Goal: Task Accomplishment & Management: Manage account settings

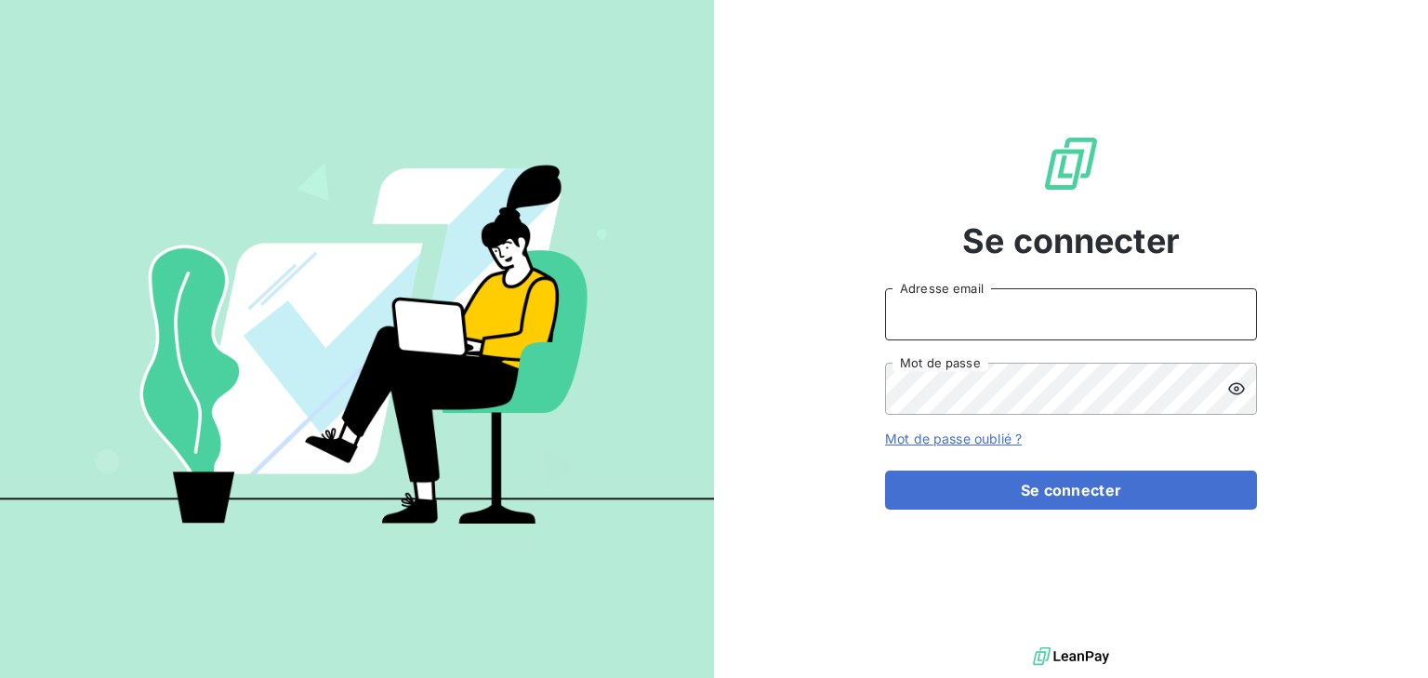
click at [983, 319] on input "Adresse email" at bounding box center [1071, 314] width 372 height 52
type input "[PERSON_NAME][EMAIL_ADDRESS][DOMAIN_NAME]"
click at [885, 470] on button "Se connecter" at bounding box center [1071, 489] width 372 height 39
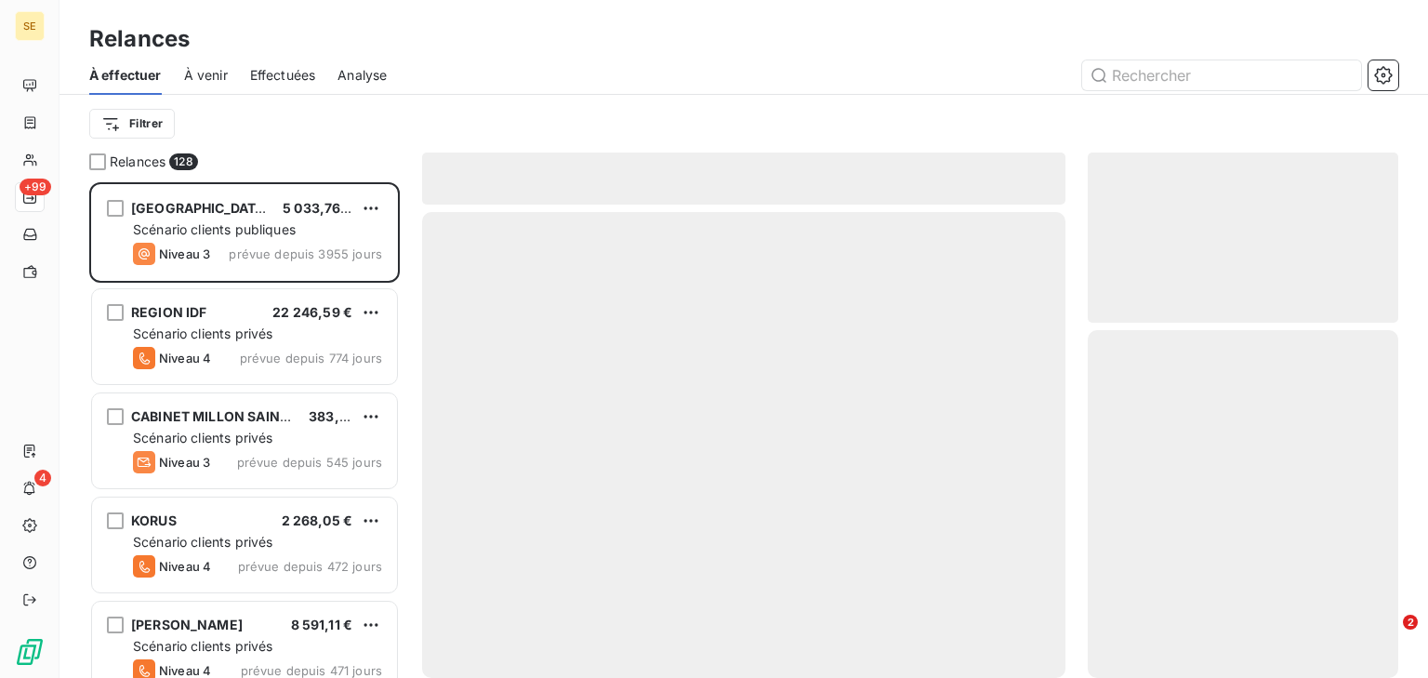
scroll to position [483, 298]
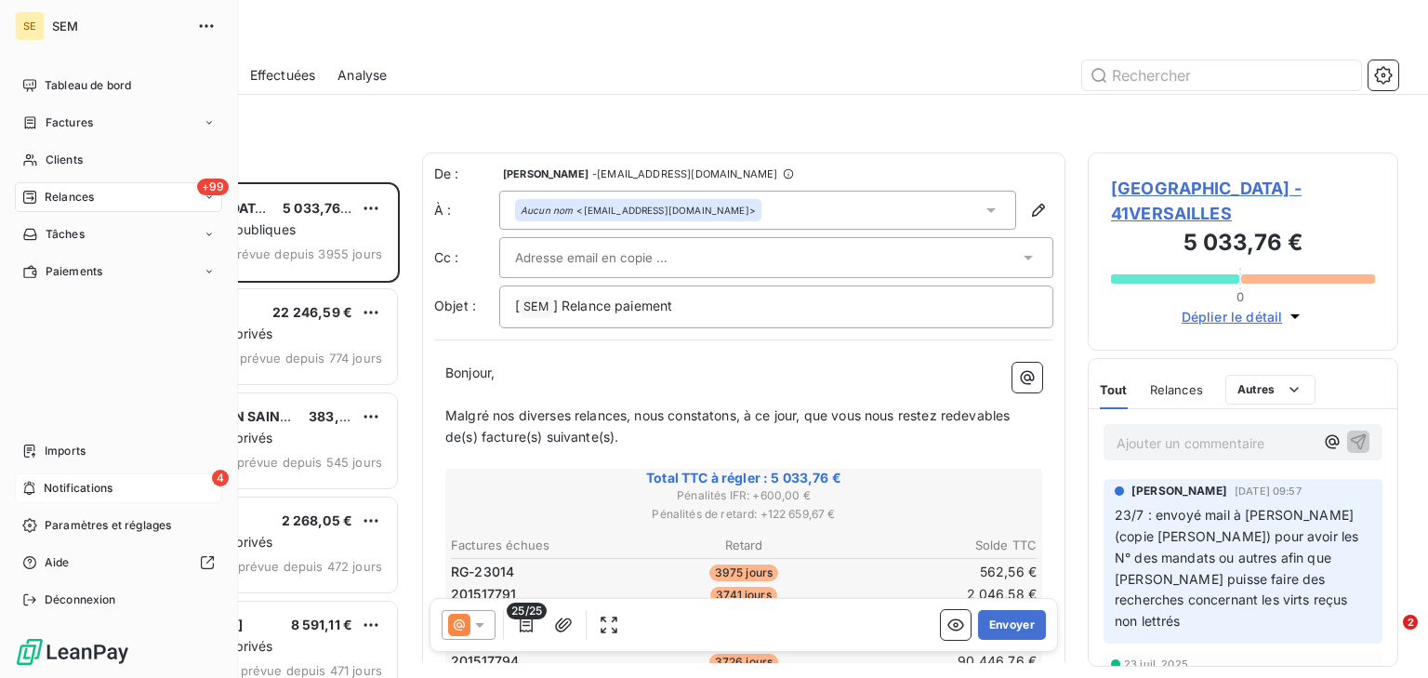
click at [47, 486] on span "Notifications" at bounding box center [78, 488] width 69 height 17
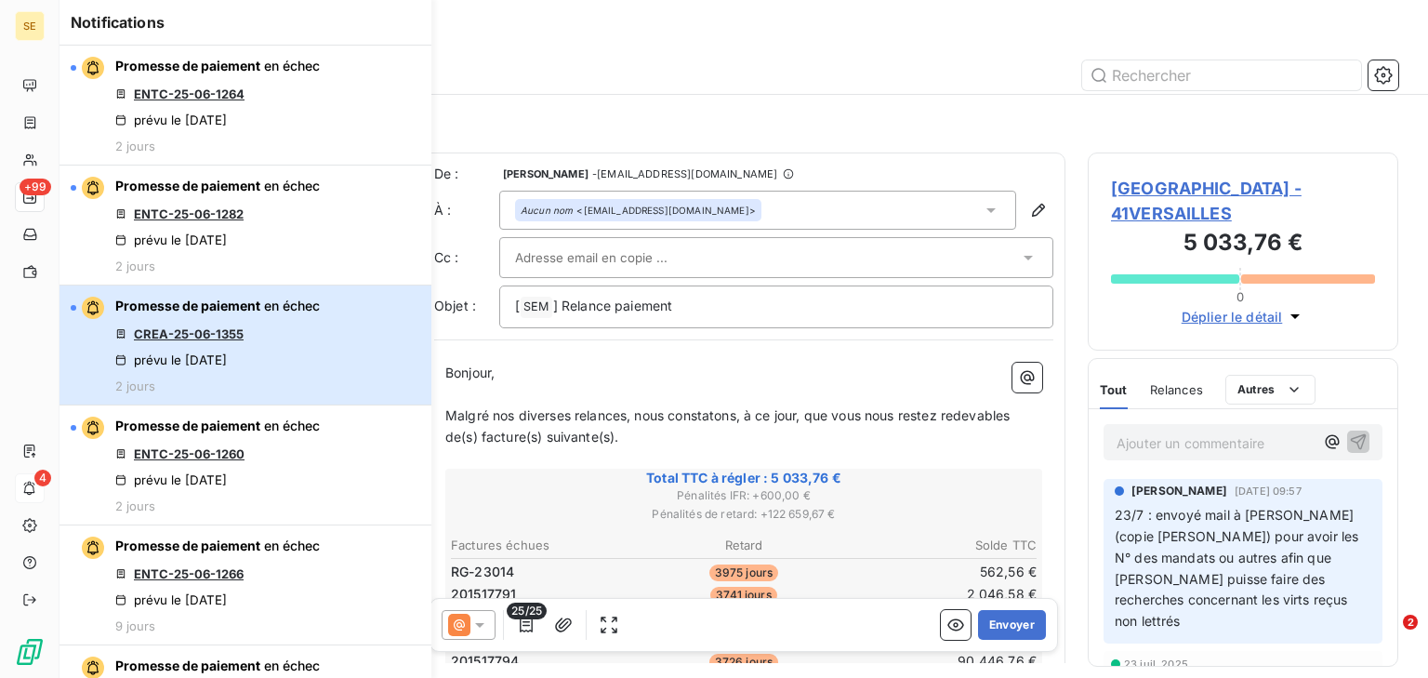
click at [290, 361] on div "Promesse de paiement en échec CREA-25-06-1355 prévu le [DATE] 2 jours" at bounding box center [217, 345] width 205 height 97
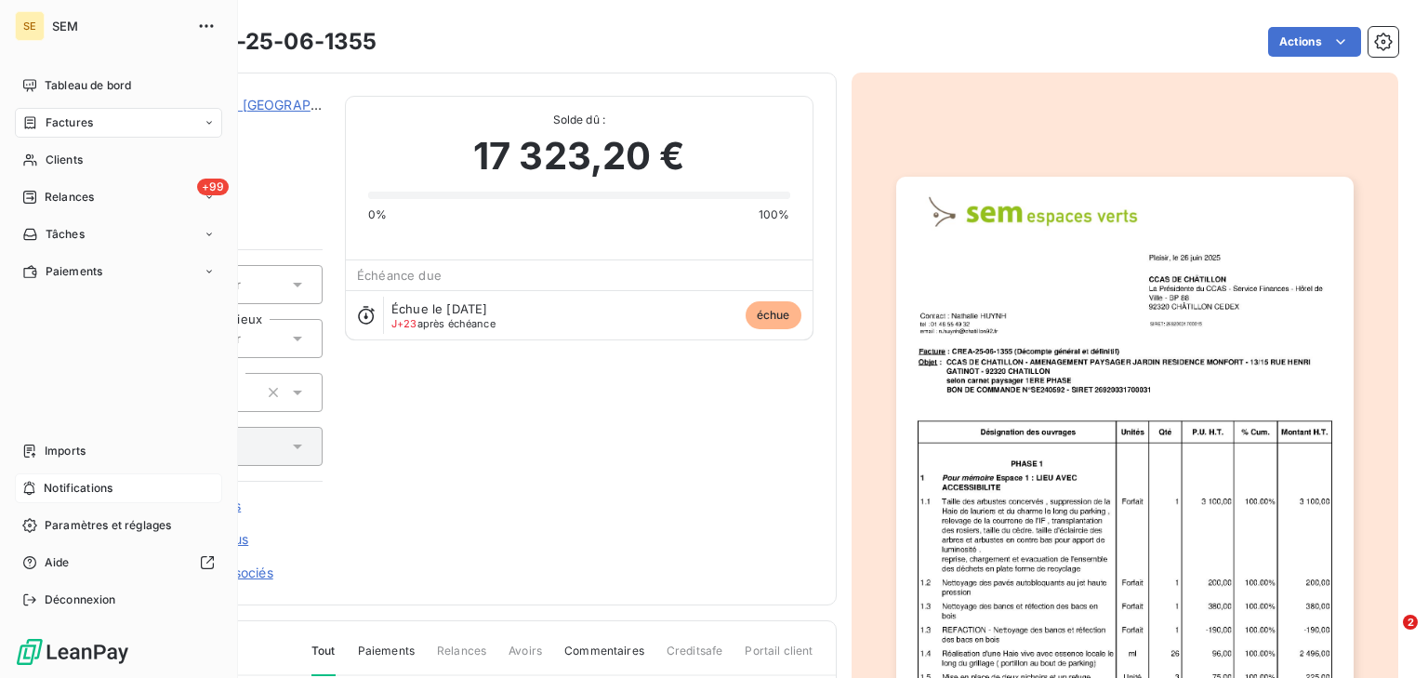
click at [53, 491] on span "Notifications" at bounding box center [78, 488] width 69 height 17
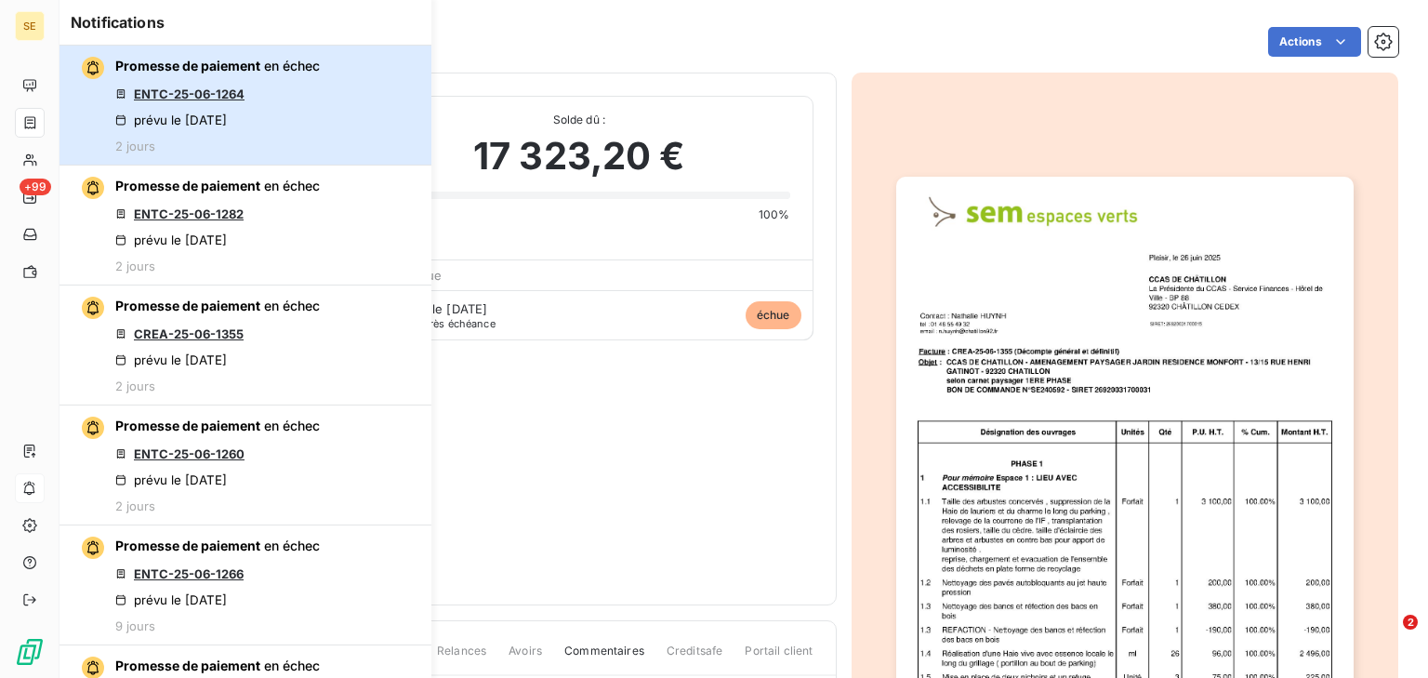
click at [320, 131] on div "Promesse de paiement en échec ENTC-25-06-1264 prévu le [DATE] 2 jours" at bounding box center [217, 105] width 205 height 97
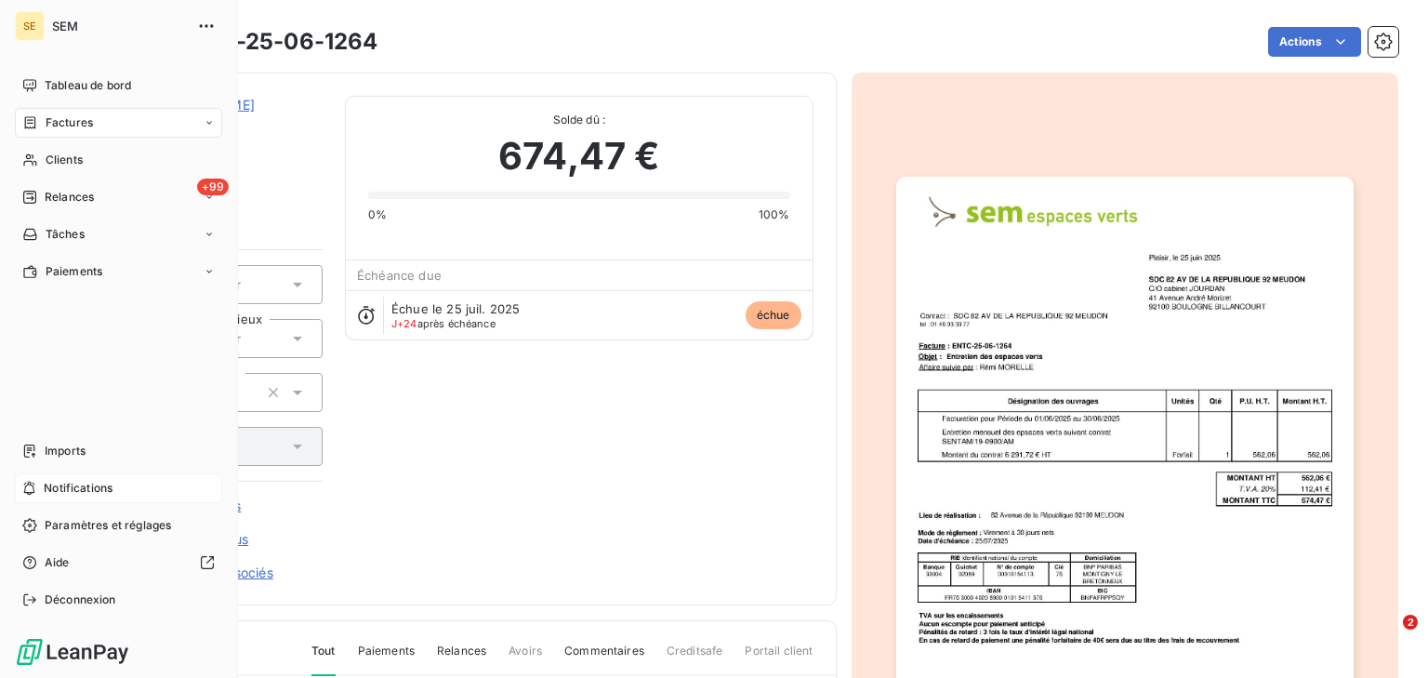
click at [72, 481] on span "Notifications" at bounding box center [78, 488] width 69 height 17
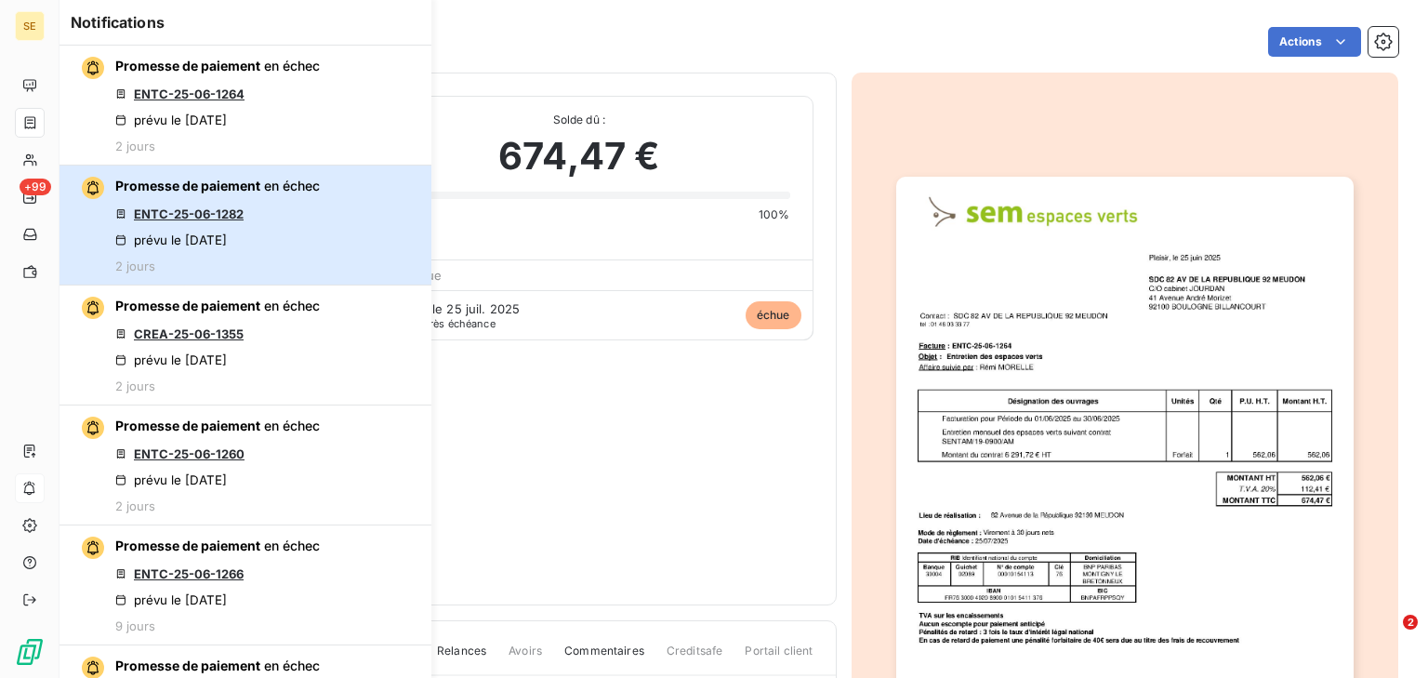
click at [374, 227] on button "Promesse de paiement en échec ENTC-25-06-1282 prévu le [DATE] 2 jours" at bounding box center [245, 225] width 372 height 120
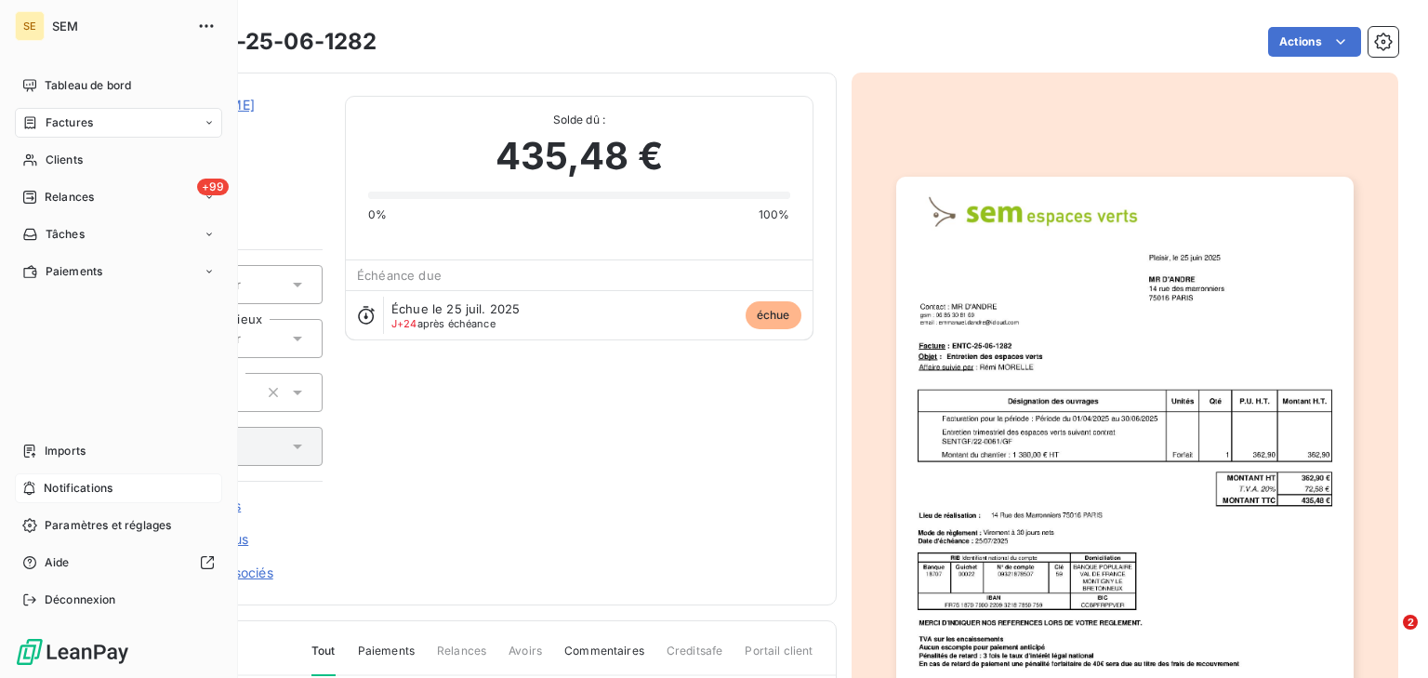
click at [89, 477] on div "Notifications" at bounding box center [118, 488] width 207 height 30
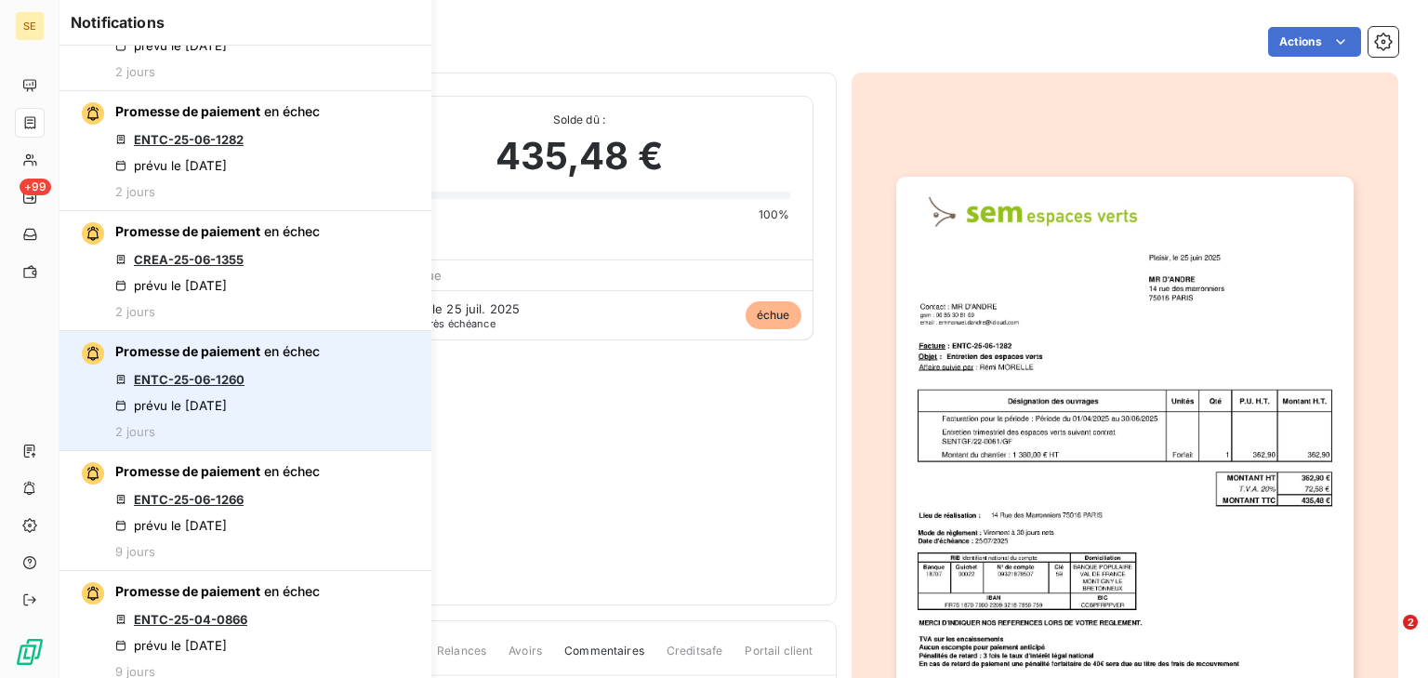
scroll to position [149, 0]
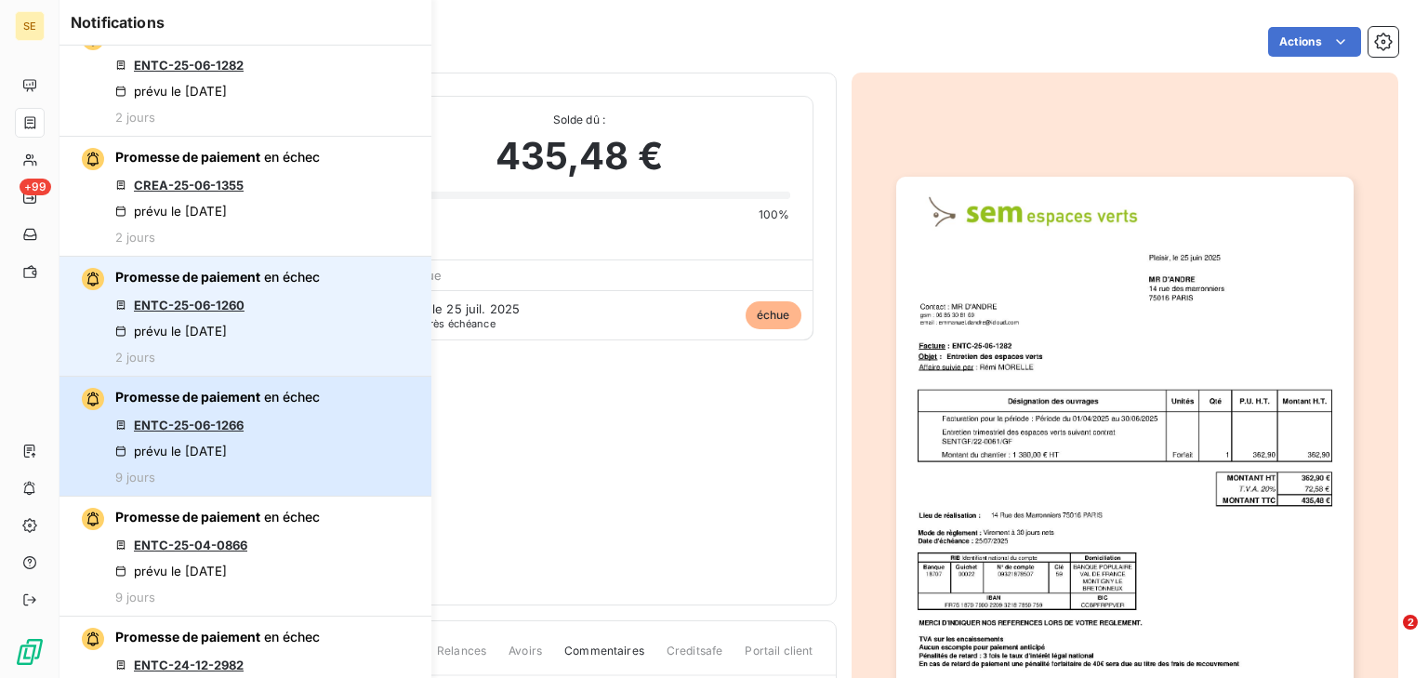
click at [311, 425] on div "Promesse de paiement en échec ENTC-25-06-1266 prévu le [DATE] 9 jours" at bounding box center [217, 436] width 205 height 97
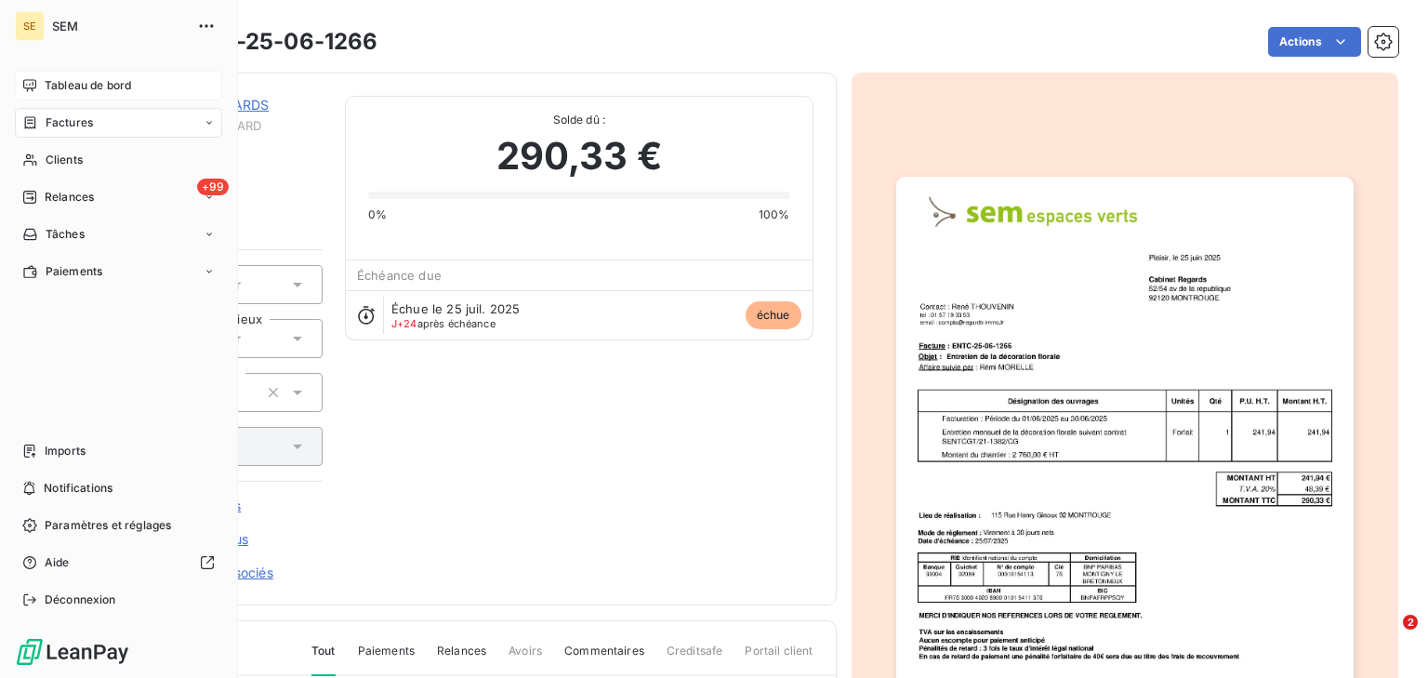
click at [86, 81] on span "Tableau de bord" at bounding box center [88, 85] width 86 height 17
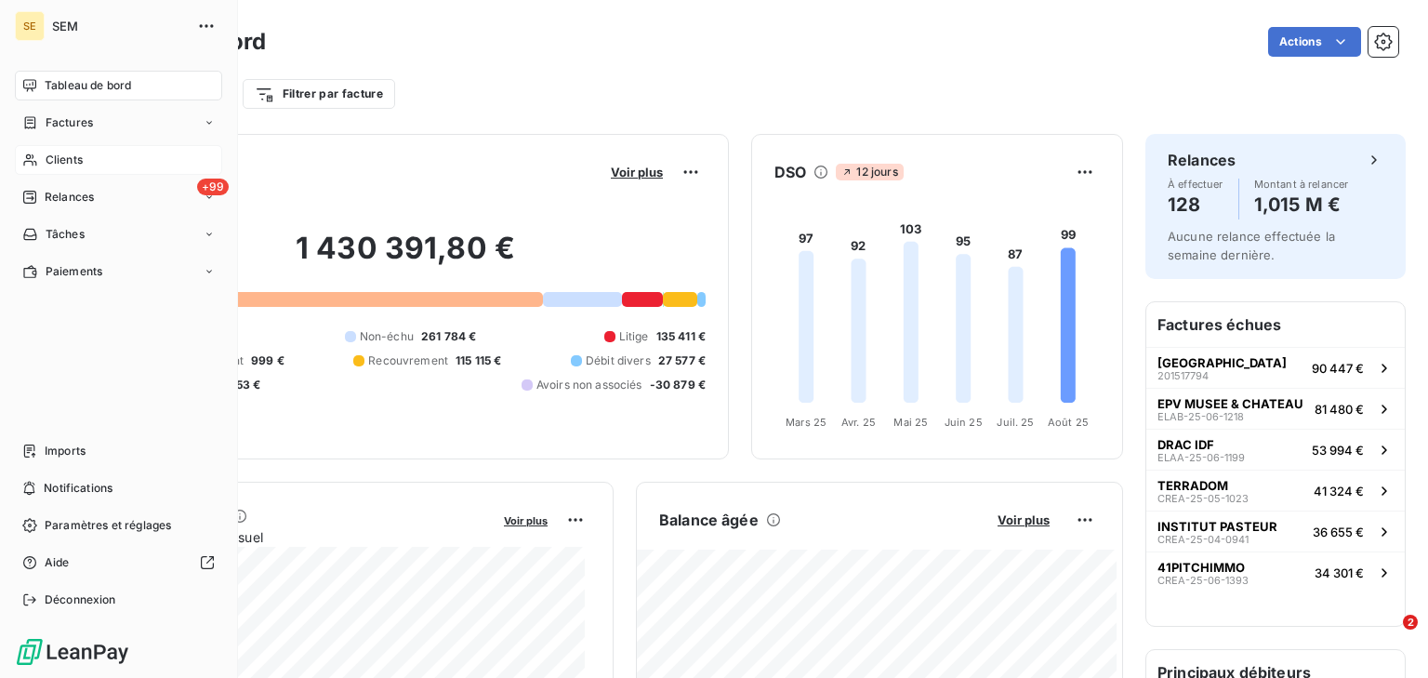
click at [63, 156] on span "Clients" at bounding box center [64, 160] width 37 height 17
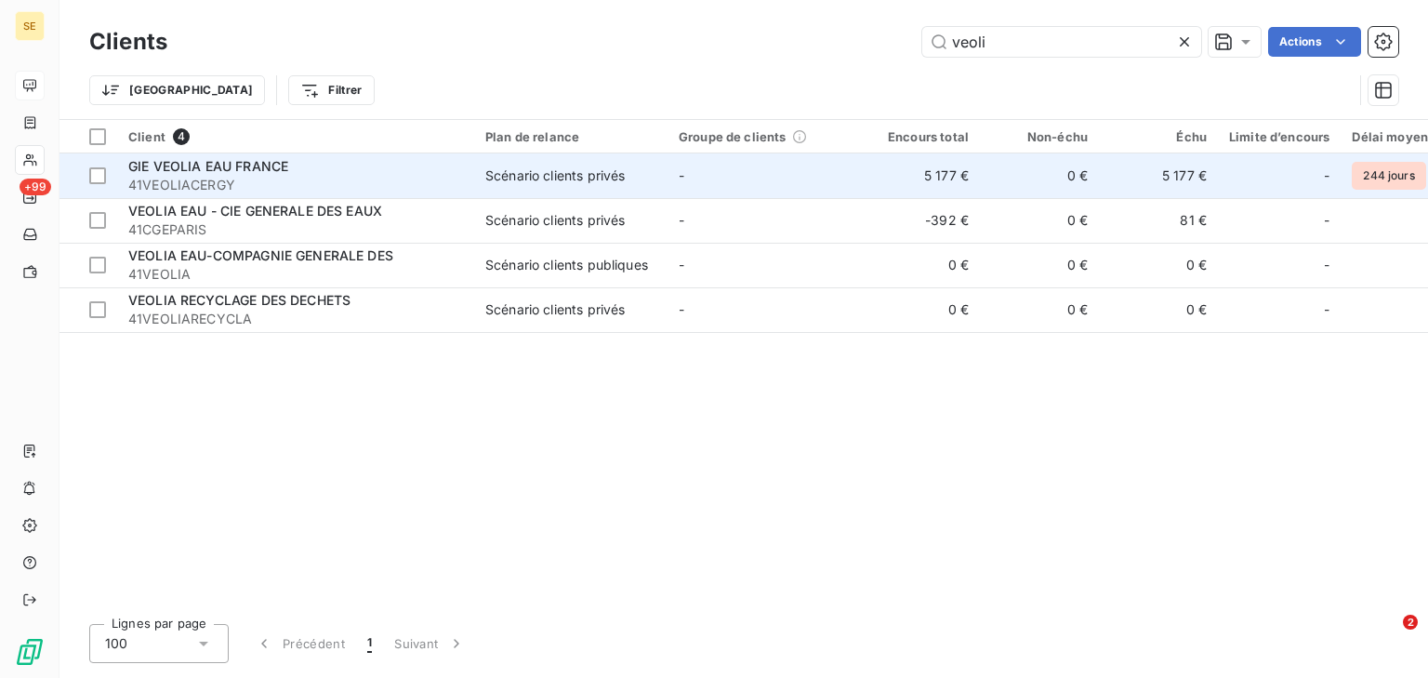
type input "veoli"
click at [345, 161] on div "GIE VEOLIA EAU FRANCE" at bounding box center [295, 166] width 335 height 19
